Goal: Task Accomplishment & Management: Manage account settings

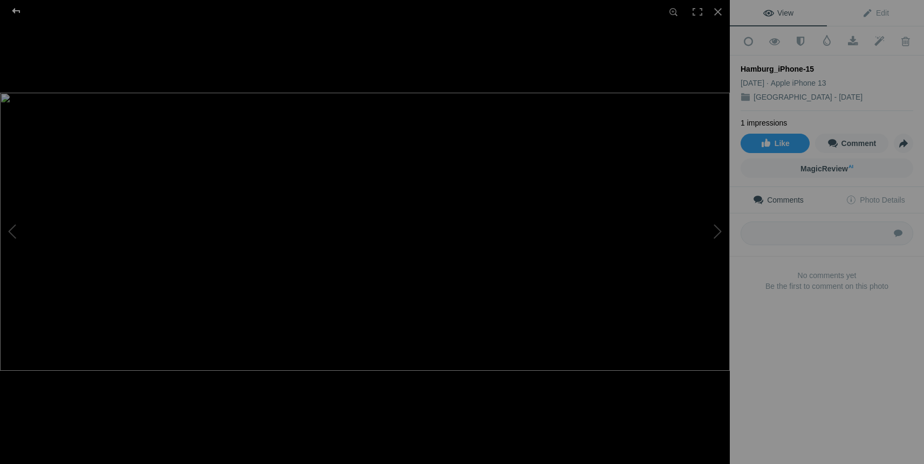
click at [13, 14] on div at bounding box center [16, 11] width 39 height 22
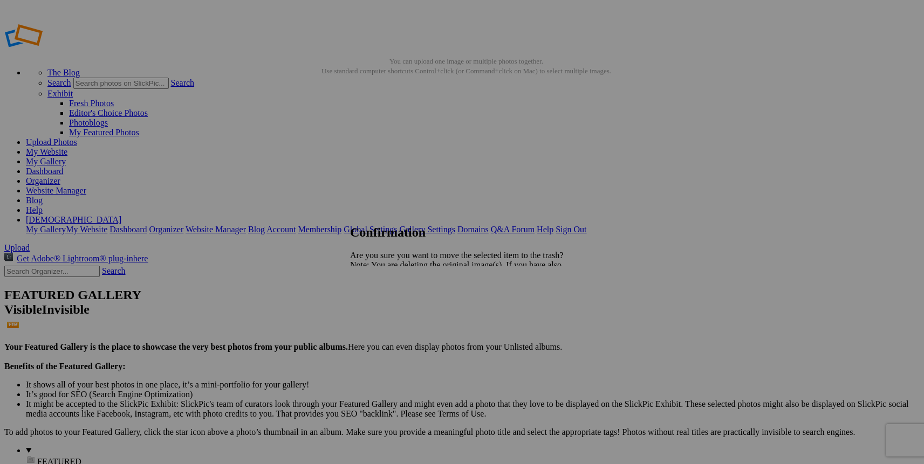
click at [386, 303] on span "Yes" at bounding box center [380, 302] width 12 height 9
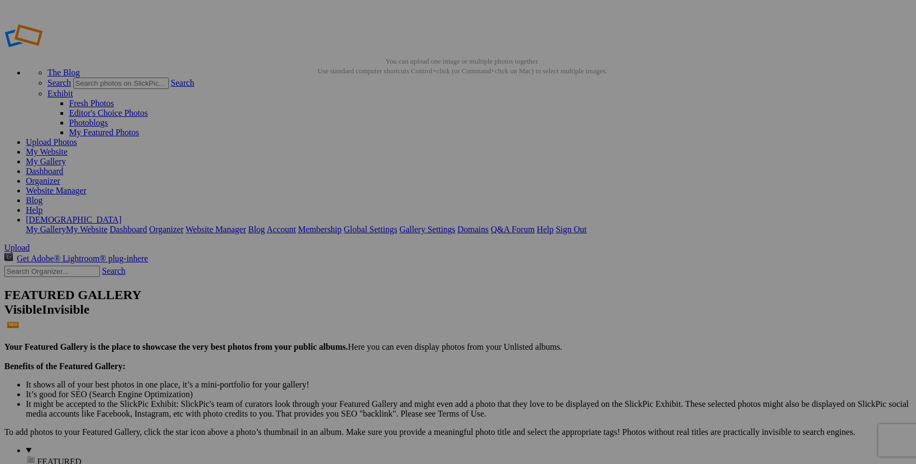
drag, startPoint x: 309, startPoint y: 167, endPoint x: 461, endPoint y: 146, distance: 153.6
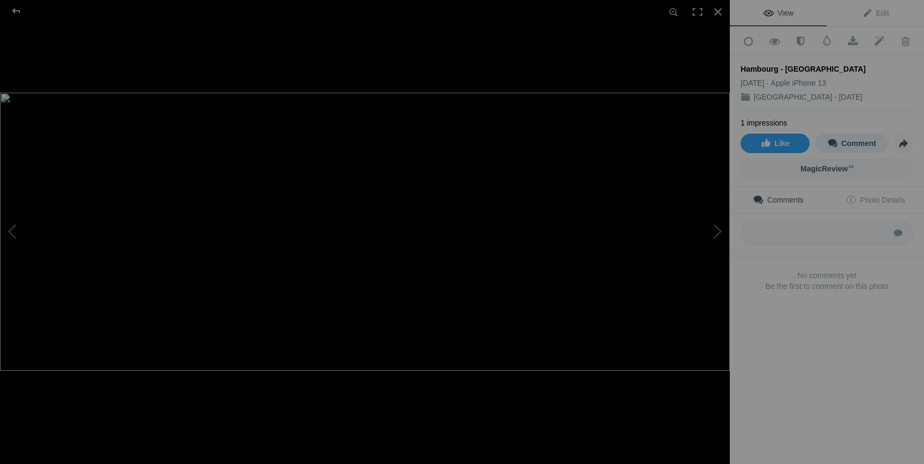
click at [853, 141] on span "Comment" at bounding box center [852, 143] width 49 height 9
click at [834, 167] on span "MagicReview AI" at bounding box center [827, 169] width 53 height 9
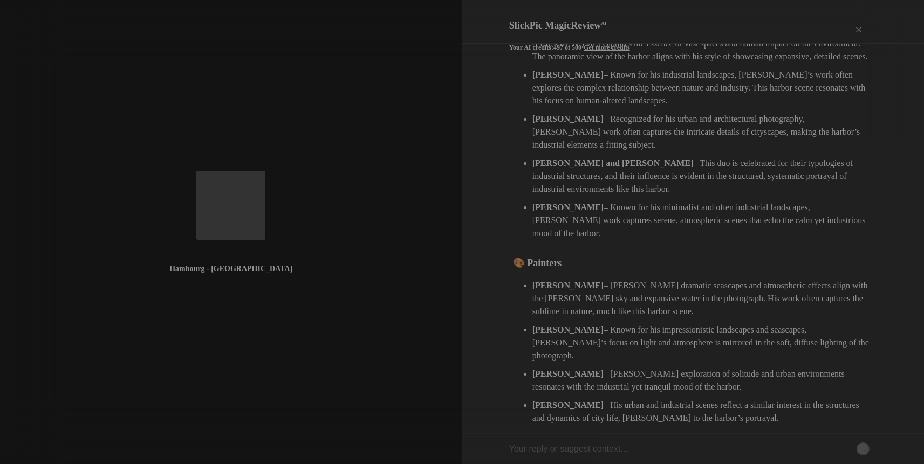
scroll to position [206, 0]
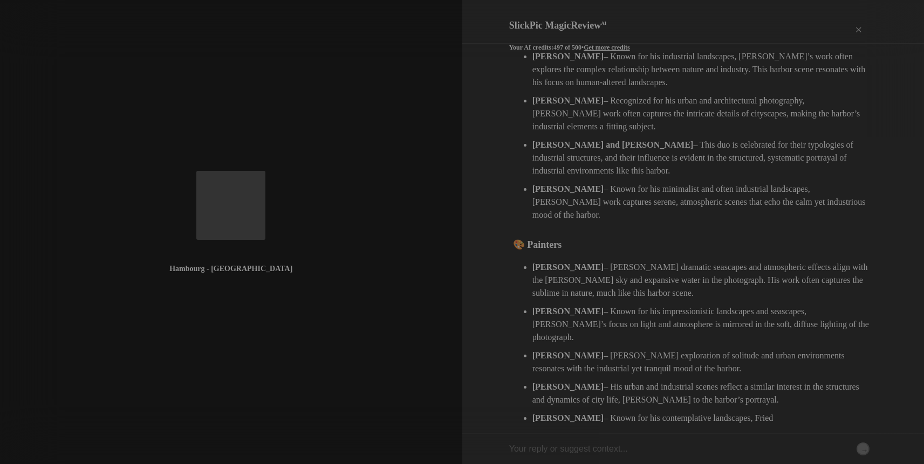
drag, startPoint x: 920, startPoint y: 190, endPoint x: 918, endPoint y: 157, distance: 33.5
click at [915, 157] on div "SlickPic MagicReview AI Your AI credits: 497 of 500 • Get more credits Print × …" at bounding box center [693, 232] width 462 height 464
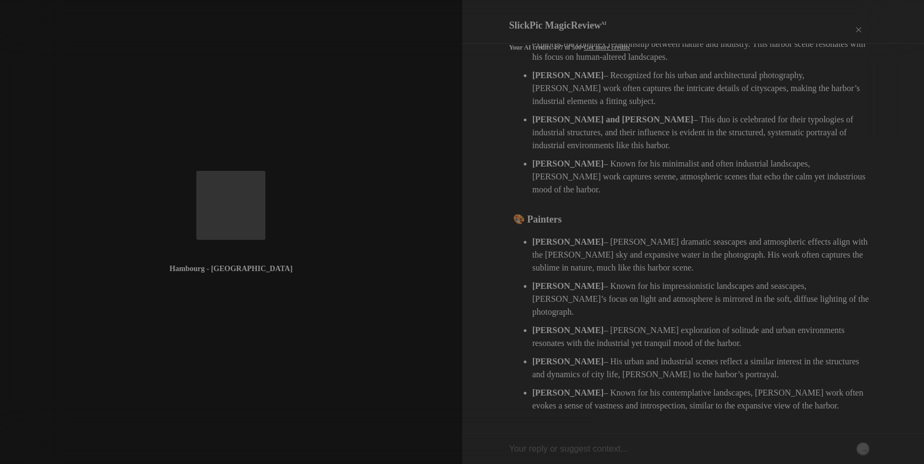
scroll to position [232, 0]
drag, startPoint x: 919, startPoint y: 196, endPoint x: 829, endPoint y: 158, distance: 98.4
click at [908, 159] on div "SlickPic MagicReview AI Your AI credits: 497 of 500 • Get more credits Print × …" at bounding box center [693, 232] width 462 height 464
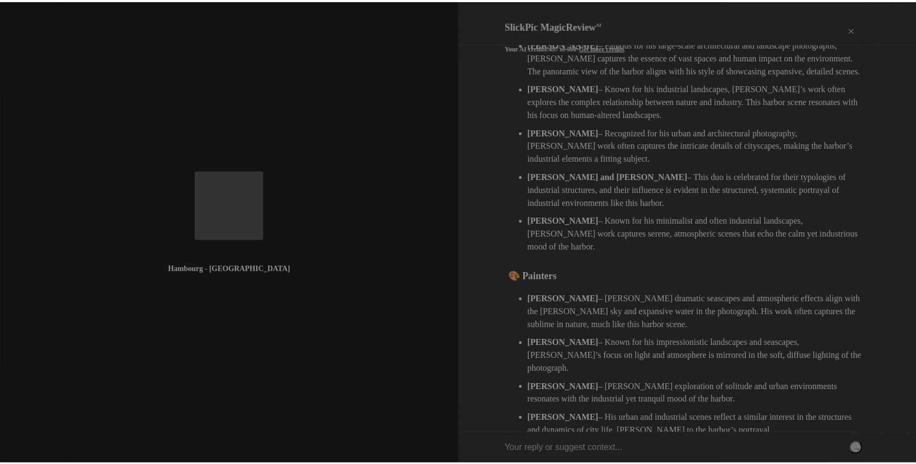
scroll to position [0, 0]
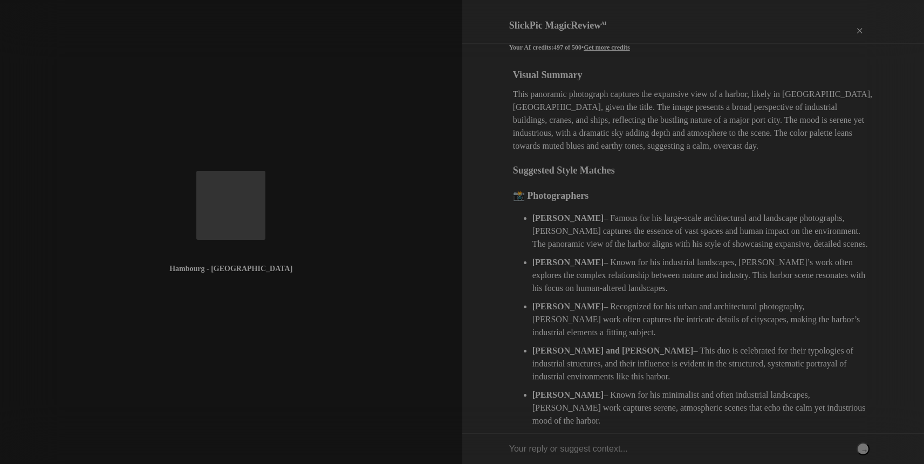
click at [858, 23] on div "×" at bounding box center [859, 31] width 32 height 22
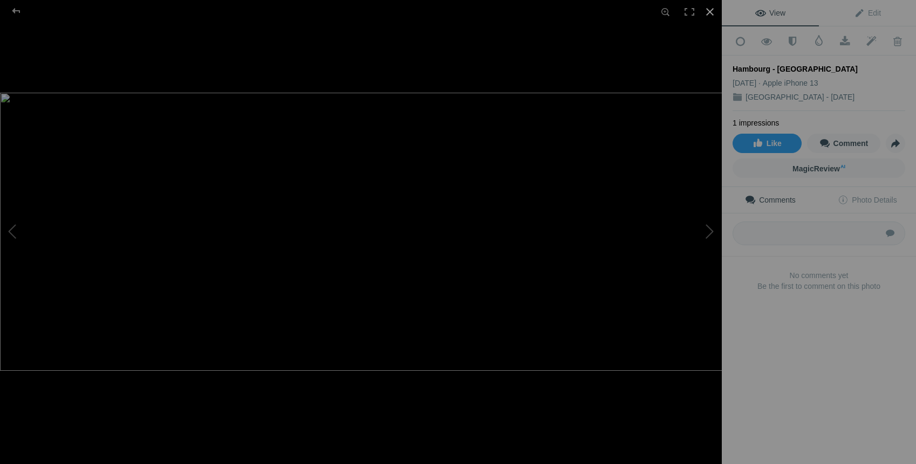
click at [712, 11] on div at bounding box center [710, 12] width 24 height 24
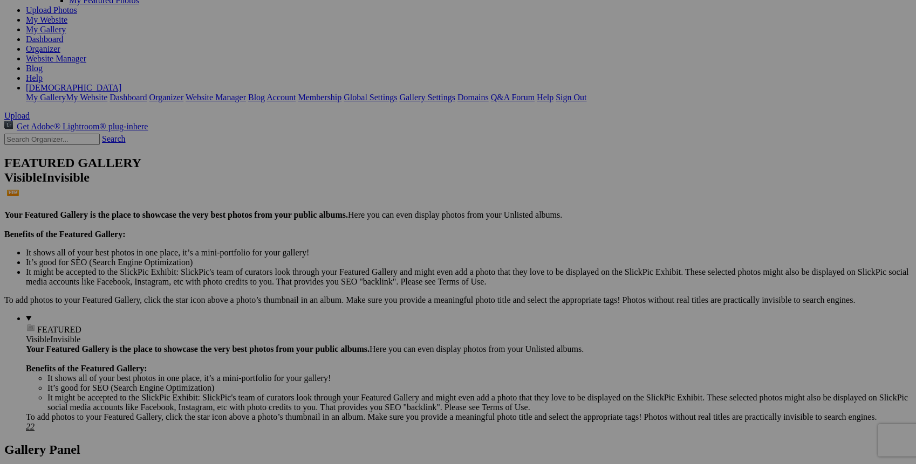
scroll to position [98, 0]
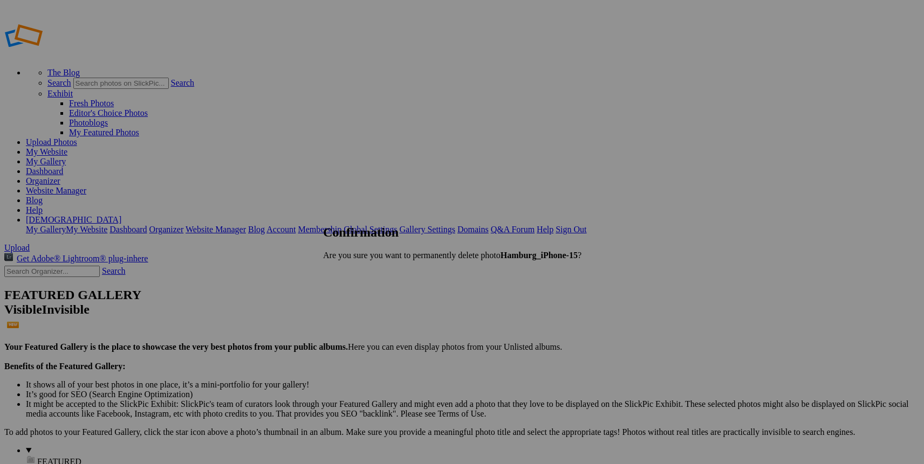
click at [370, 289] on span "Delete" at bounding box center [358, 293] width 23 height 9
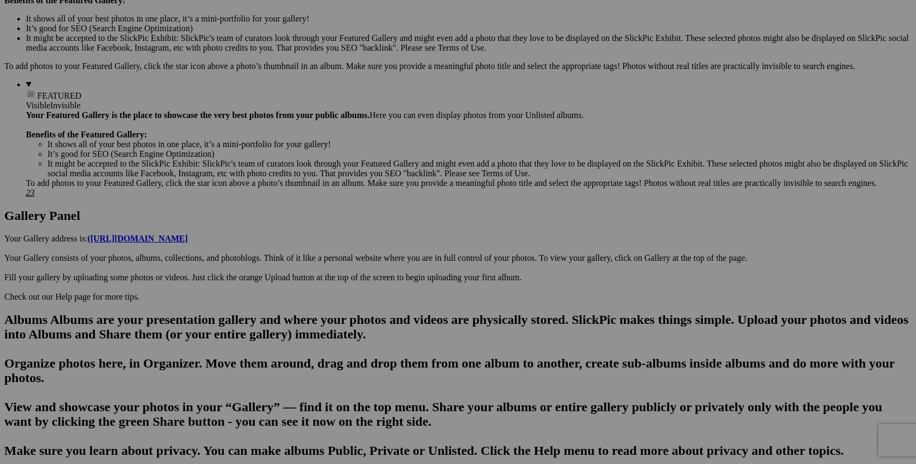
scroll to position [360, 0]
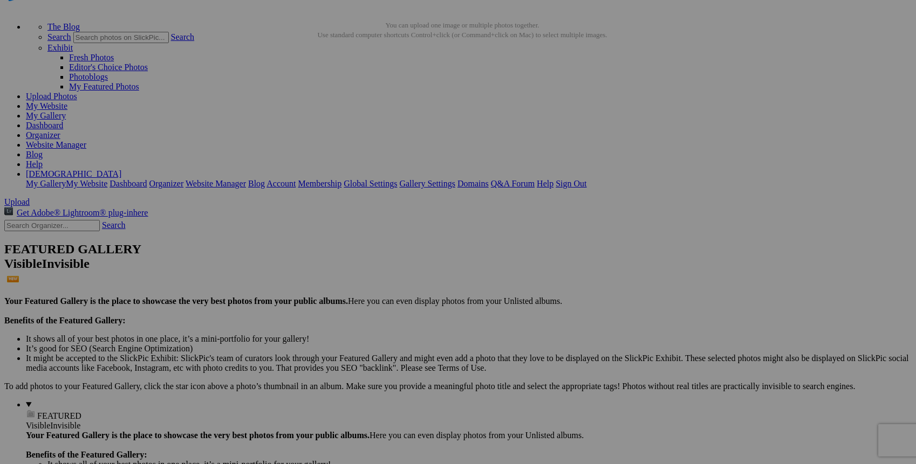
scroll to position [0, 0]
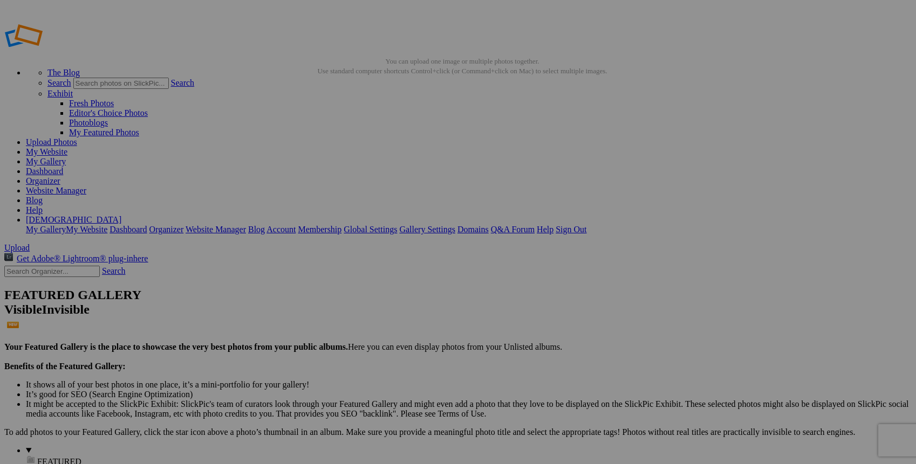
click at [67, 147] on link "My Website" at bounding box center [47, 151] width 42 height 9
